Goal: Register for event/course: Sign up to attend an event or enroll in a course

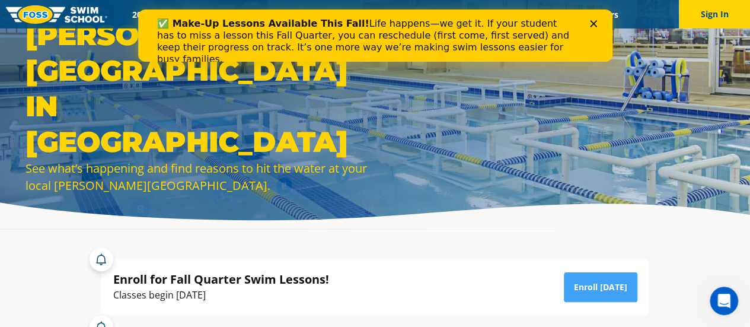
click at [594, 23] on icon "Close" at bounding box center [593, 23] width 7 height 7
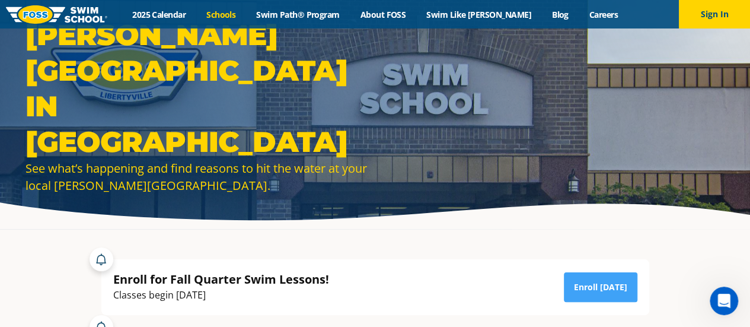
click at [246, 12] on link "Schools" at bounding box center [221, 14] width 50 height 11
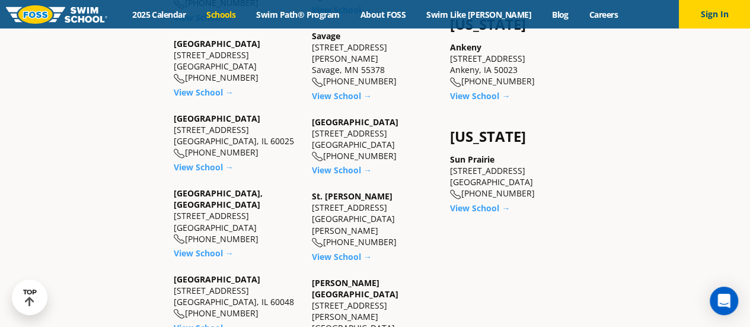
scroll to position [949, 0]
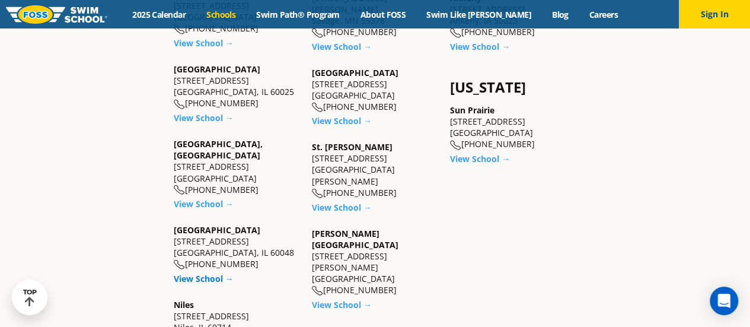
click at [211, 272] on link "View School →" at bounding box center [204, 277] width 60 height 11
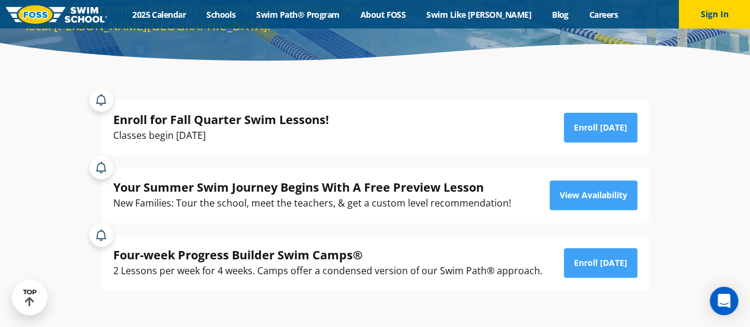
scroll to position [178, 0]
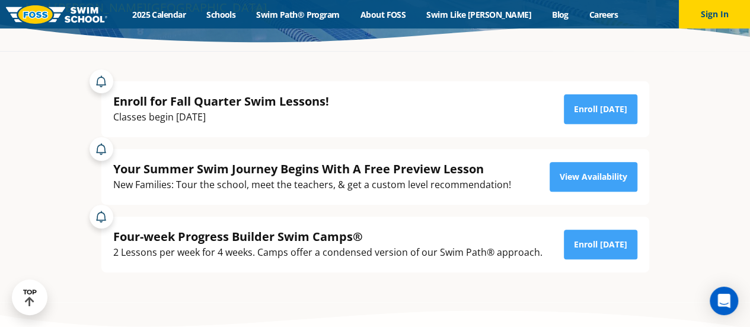
click at [336, 176] on div "Your Summer Swim Journey Begins With A Free Preview Lesson" at bounding box center [312, 169] width 398 height 16
click at [326, 188] on div "New Families: Tour the school, meet the teachers, & get a custom level recommen…" at bounding box center [312, 185] width 398 height 16
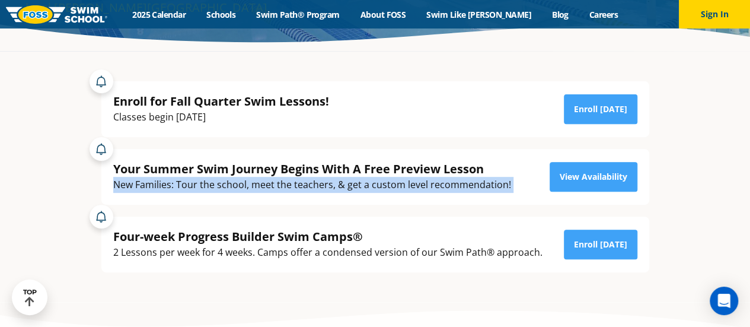
click at [326, 188] on div "New Families: Tour the school, meet the teachers, & get a custom level recommen…" at bounding box center [312, 185] width 398 height 16
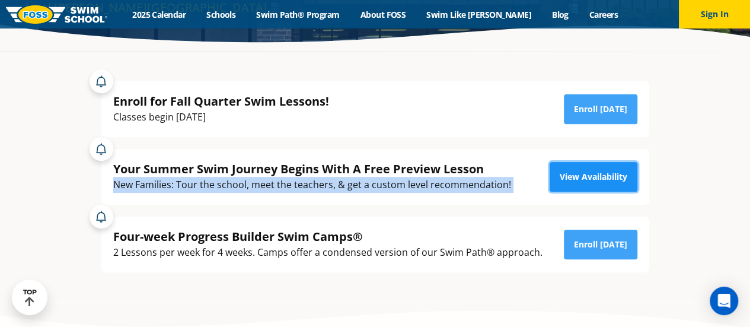
click at [609, 177] on link "View Availability" at bounding box center [594, 177] width 88 height 30
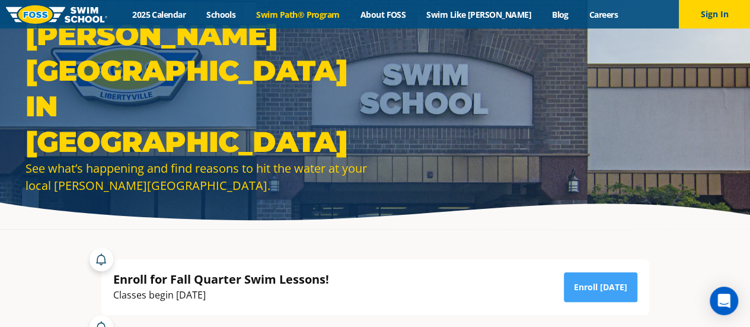
click at [312, 12] on link "Swim Path® Program" at bounding box center [298, 14] width 104 height 11
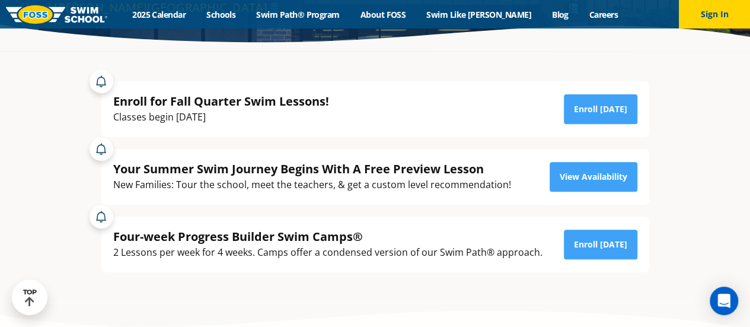
click at [299, 107] on div "Enroll for Fall Quarter Swim Lessons!" at bounding box center [221, 101] width 216 height 16
click at [298, 100] on div "Enroll for Fall Quarter Swim Lessons!" at bounding box center [221, 101] width 216 height 16
click at [298, 99] on div "Enroll for Fall Quarter Swim Lessons!" at bounding box center [221, 101] width 216 height 16
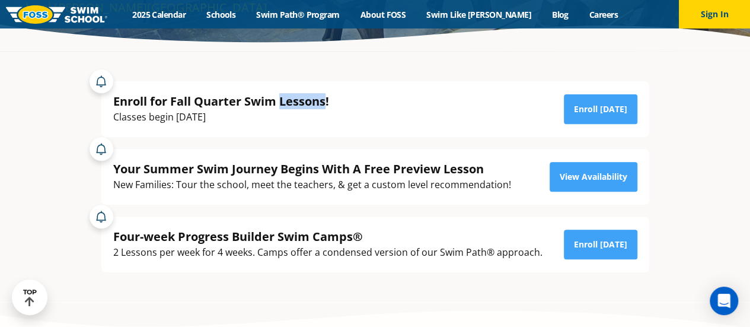
click at [297, 98] on div "Enroll for Fall Quarter Swim Lessons!" at bounding box center [221, 101] width 216 height 16
click at [301, 115] on div "Classes begin September 2nd" at bounding box center [221, 117] width 216 height 16
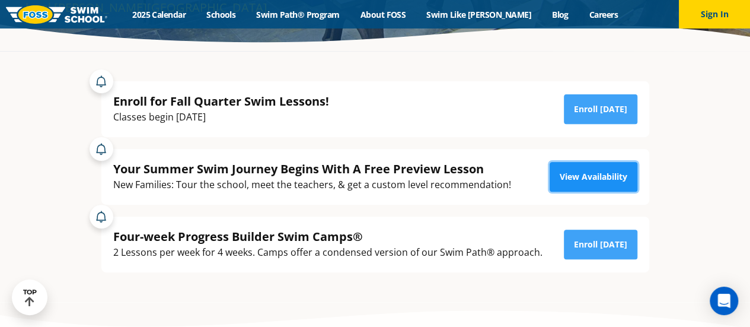
click at [596, 175] on link "View Availability" at bounding box center [594, 177] width 88 height 30
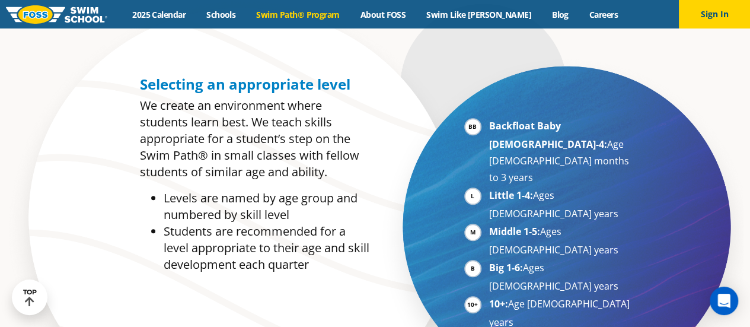
scroll to position [534, 0]
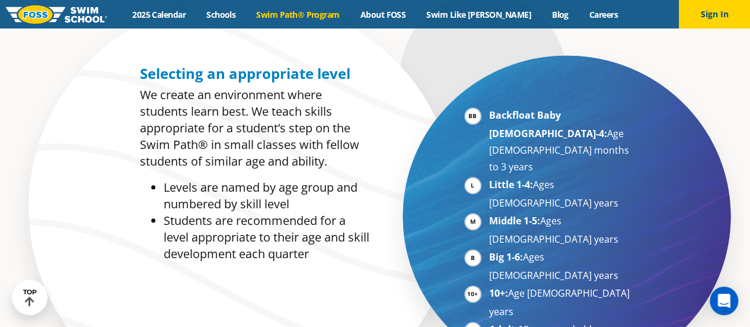
click at [326, 206] on li "Levels are named by age group and numbered by skill level" at bounding box center [267, 195] width 206 height 33
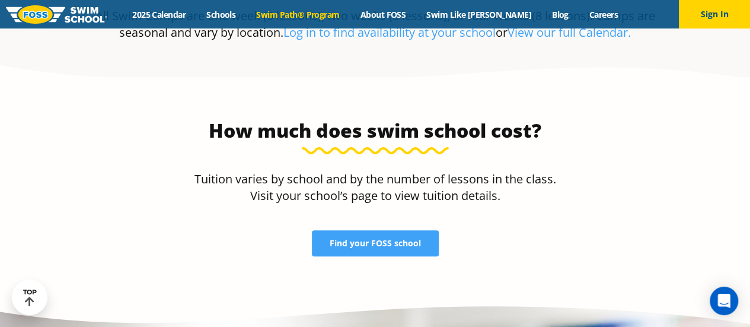
scroll to position [2551, 0]
